Goal: Complete application form

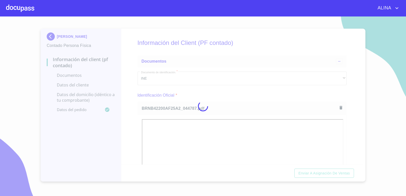
click at [353, 153] on div at bounding box center [203, 105] width 406 height 179
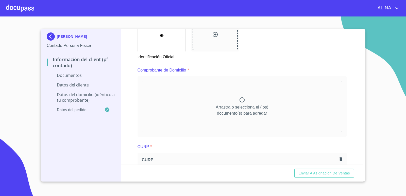
scroll to position [253, 0]
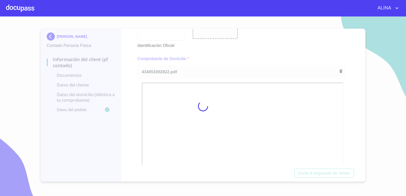
click at [266, 52] on div at bounding box center [203, 105] width 406 height 179
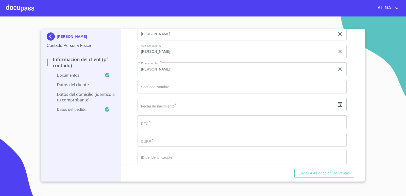
scroll to position [963, 0]
click at [162, 105] on input "text" at bounding box center [235, 104] width 197 height 14
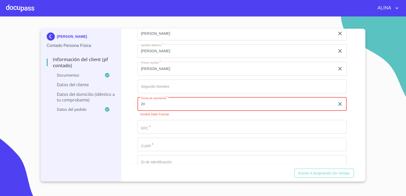
type input "20"
drag, startPoint x: 162, startPoint y: 105, endPoint x: 103, endPoint y: 111, distance: 59.0
click at [103, 111] on div "[PERSON_NAME] Contado Persona Física Información del Client (PF contado) Docume…" at bounding box center [202, 105] width 322 height 153
click at [337, 104] on icon "button" at bounding box center [340, 104] width 6 height 6
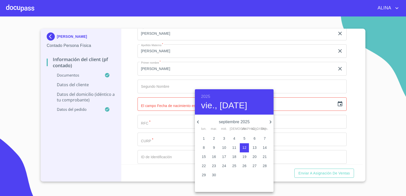
click at [207, 95] on h6 "2025" at bounding box center [205, 96] width 9 height 7
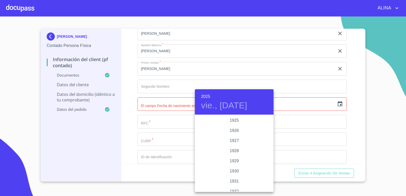
scroll to position [983, 0]
click at [206, 96] on h6 "2025" at bounding box center [205, 96] width 9 height 7
click at [234, 140] on div "1949" at bounding box center [234, 141] width 79 height 10
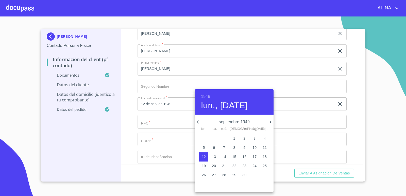
click at [198, 122] on icon "button" at bounding box center [198, 122] width 6 height 6
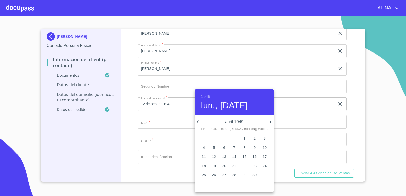
click at [269, 124] on icon "button" at bounding box center [270, 122] width 6 height 6
click at [244, 165] on p "20" at bounding box center [244, 165] width 4 height 5
type input "20 de may. de 1949"
drag, startPoint x: 354, startPoint y: 128, endPoint x: 351, endPoint y: 126, distance: 4.4
click at [354, 128] on div at bounding box center [203, 98] width 406 height 196
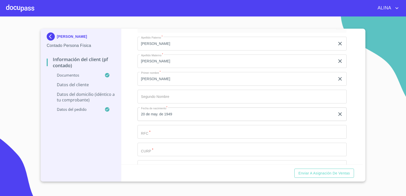
scroll to position [994, 0]
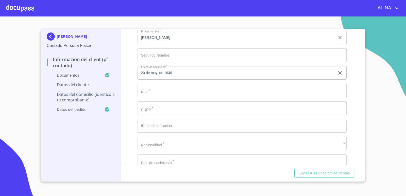
click at [203, 89] on input "Documento de identificación.   *" at bounding box center [241, 91] width 209 height 14
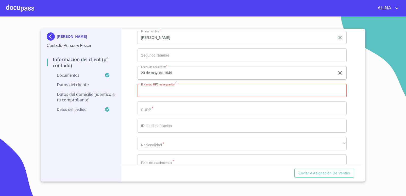
click at [173, 111] on input "Documento de identificación.   *" at bounding box center [241, 108] width 209 height 14
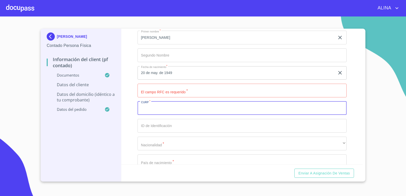
paste input "GANR450520HJCRVF04"
type input "GANR450520HJCRVF04"
click at [166, 93] on input "Documento de identificación.   *" at bounding box center [241, 91] width 209 height 14
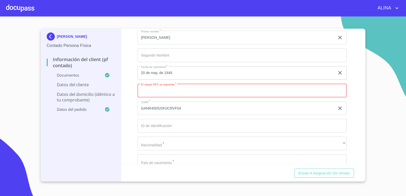
paste input "GANR4505208RA"
type input "GANR4505208RA"
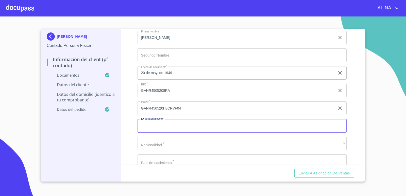
click at [171, 129] on input "Documento de identificación.   *" at bounding box center [241, 126] width 209 height 14
type input "1327371929"
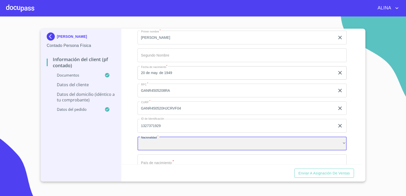
click at [173, 145] on div "​" at bounding box center [241, 144] width 209 height 14
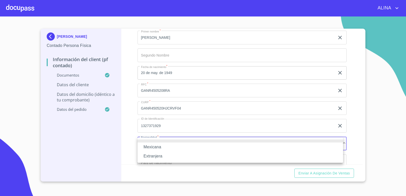
click at [157, 145] on li "Mexicana" at bounding box center [239, 146] width 205 height 9
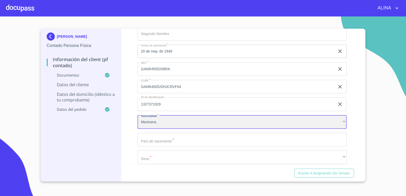
scroll to position [1045, 0]
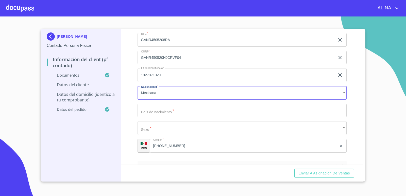
click at [176, 110] on input "Documento de identificación.   *" at bounding box center [241, 111] width 209 height 14
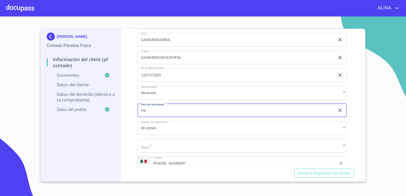
type input "[GEOGRAPHIC_DATA]"
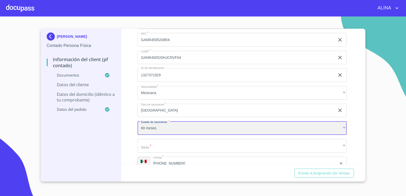
click at [204, 131] on div "60 meses" at bounding box center [241, 128] width 209 height 14
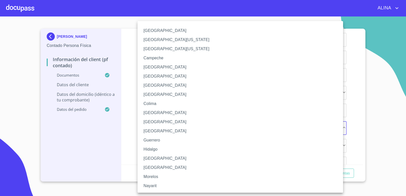
click at [148, 158] on li "[GEOGRAPHIC_DATA]" at bounding box center [241, 158] width 209 height 9
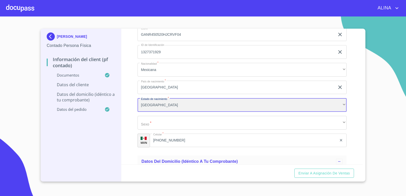
scroll to position [1096, 0]
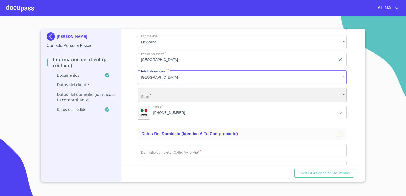
click at [170, 94] on div "​" at bounding box center [241, 95] width 209 height 14
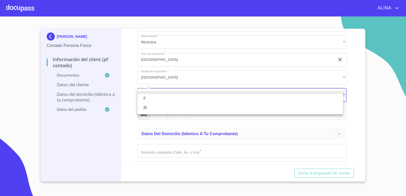
click at [149, 105] on li "M" at bounding box center [239, 107] width 205 height 9
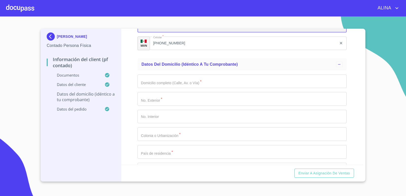
scroll to position [1172, 0]
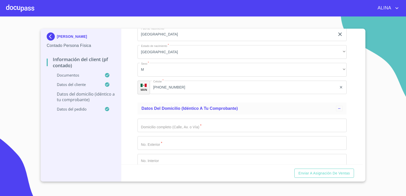
click at [214, 127] on input "Documento de identificación.   *" at bounding box center [241, 126] width 209 height 14
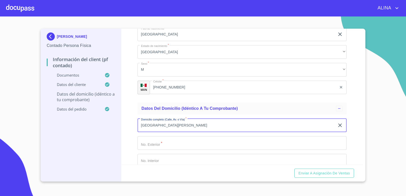
type input "[GEOGRAPHIC_DATA][PERSON_NAME]"
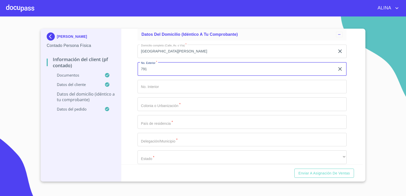
scroll to position [1197, 0]
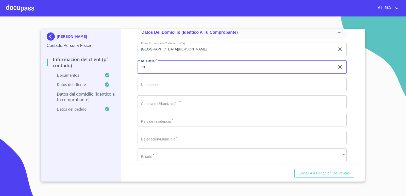
type input "791"
click at [177, 104] on input "Documento de identificación.   *" at bounding box center [241, 102] width 209 height 14
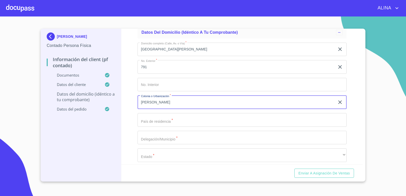
type input "[PERSON_NAME]"
click at [173, 118] on input "Documento de identificación.   *" at bounding box center [241, 120] width 209 height 14
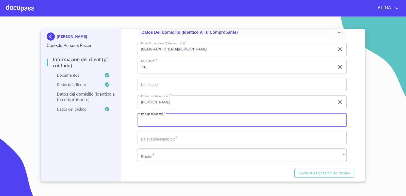
type input "M"
drag, startPoint x: 215, startPoint y: 123, endPoint x: 126, endPoint y: 127, distance: 88.6
click at [126, 127] on div "Información del Client (PF contado) Documentos Documento de identificación.   *…" at bounding box center [242, 97] width 242 height 136
click at [153, 138] on input "Documento de identificación.   *" at bounding box center [241, 138] width 209 height 14
drag, startPoint x: 200, startPoint y: 120, endPoint x: 108, endPoint y: 120, distance: 92.8
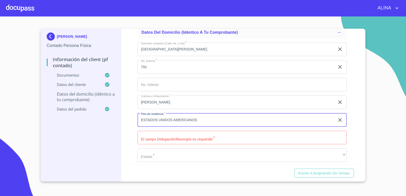
click at [108, 120] on div "[PERSON_NAME] Contado Persona Física Información del Client (PF contado) Docume…" at bounding box center [202, 105] width 322 height 153
type input "[GEOGRAPHIC_DATA]"
click at [161, 139] on input "Documento de identificación.   *" at bounding box center [241, 138] width 209 height 14
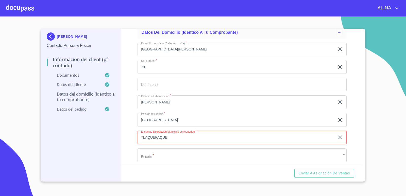
type input "TLAQUEPAQUE"
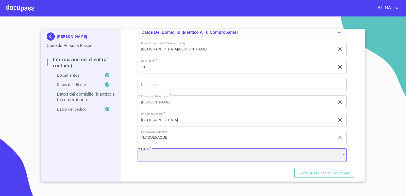
click at [150, 153] on div "​" at bounding box center [241, 155] width 209 height 14
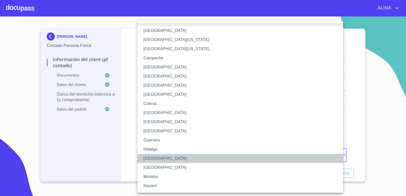
click at [155, 159] on li "[GEOGRAPHIC_DATA]" at bounding box center [241, 158] width 209 height 9
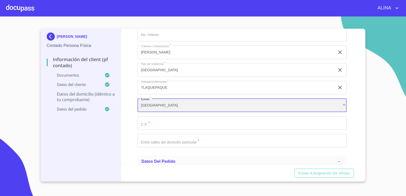
scroll to position [1248, 0]
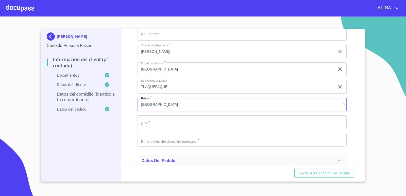
click at [183, 124] on input "Documento de identificación.   *" at bounding box center [241, 122] width 209 height 14
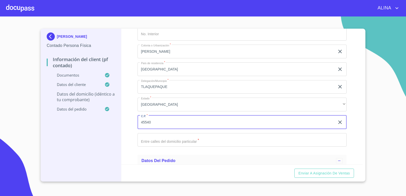
type input "45540"
click at [194, 142] on input "Documento de identificación.   *" at bounding box center [241, 140] width 209 height 14
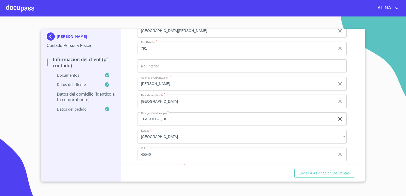
scroll to position [1266, 0]
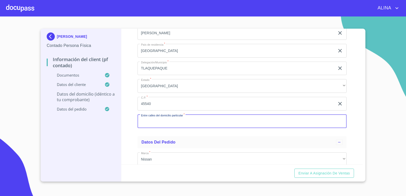
click at [198, 123] on input "Documento de identificación.   *" at bounding box center [241, 122] width 209 height 14
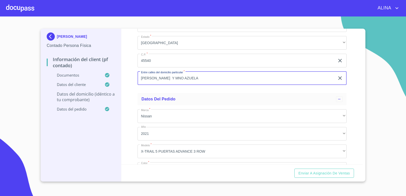
scroll to position [1362, 0]
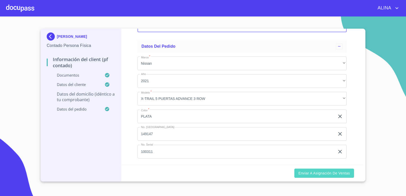
type input "[PERSON_NAME] Y MNO AZUELA"
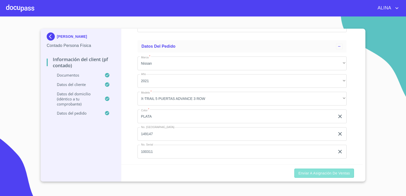
click at [319, 171] on span "Enviar a Asignación de Ventas" at bounding box center [323, 173] width 51 height 6
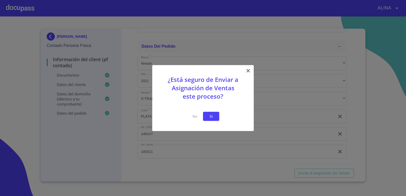
click at [213, 118] on span "Si" at bounding box center [211, 116] width 8 height 6
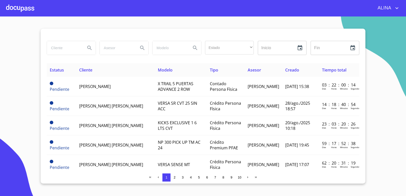
click at [27, 8] on div at bounding box center [20, 8] width 28 height 16
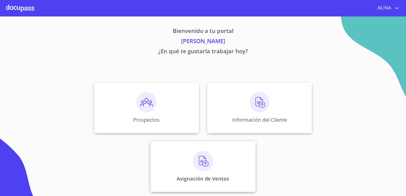
click at [237, 160] on div "Asignación de Ventas" at bounding box center [202, 166] width 105 height 51
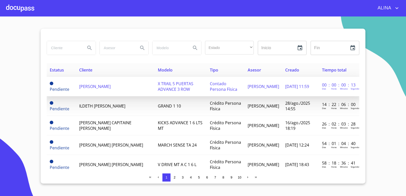
click at [104, 91] on td "[PERSON_NAME]" at bounding box center [115, 87] width 78 height 20
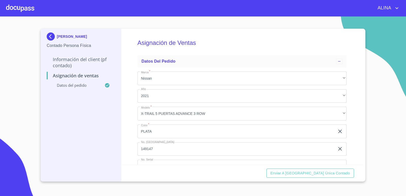
scroll to position [19, 0]
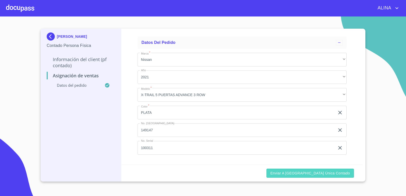
click at [333, 174] on span "Enviar a [GEOGRAPHIC_DATA] única contado" at bounding box center [310, 173] width 80 height 6
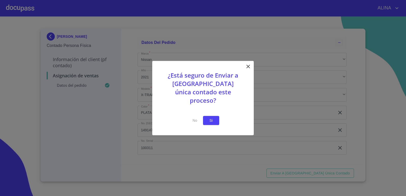
click at [215, 119] on span "Si" at bounding box center [211, 120] width 8 height 6
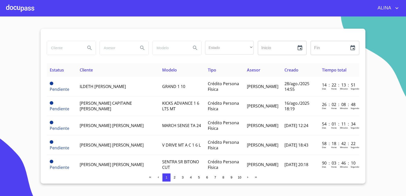
click at [29, 8] on div at bounding box center [20, 8] width 28 height 16
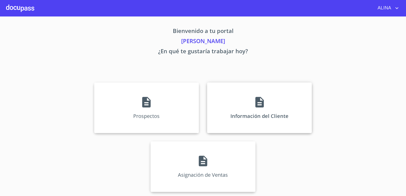
click at [224, 103] on div "Información del Cliente" at bounding box center [259, 107] width 105 height 51
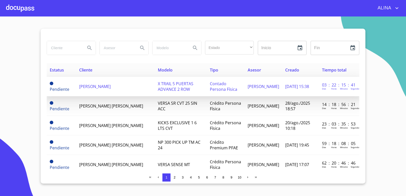
click at [100, 87] on span "[PERSON_NAME]" at bounding box center [94, 87] width 31 height 6
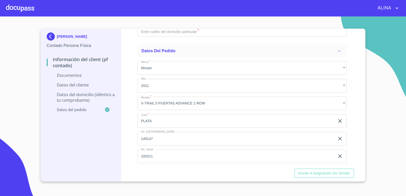
scroll to position [771, 0]
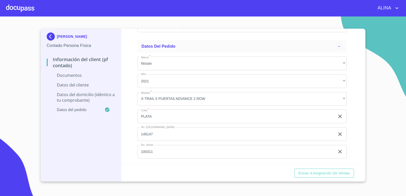
click at [24, 5] on div at bounding box center [20, 8] width 28 height 16
